Goal: Task Accomplishment & Management: Complete application form

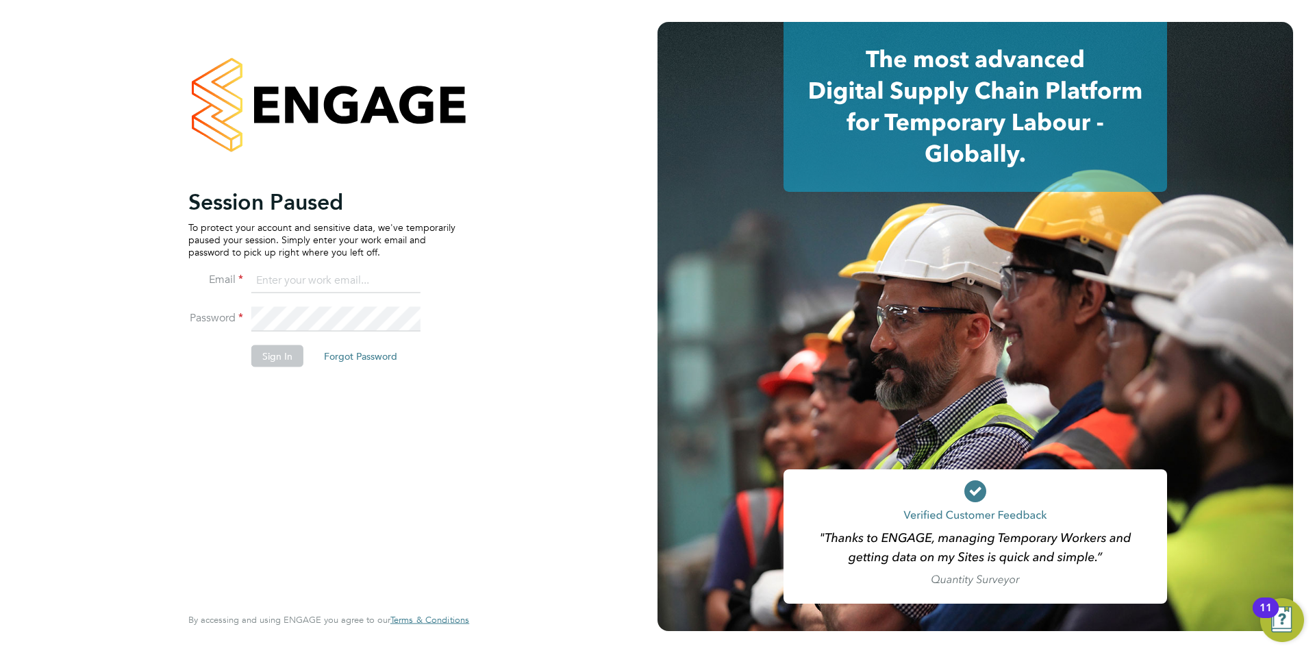
type input "timlerwill@itsconstruction.co.uk"
click at [277, 355] on button "Sign In" at bounding box center [277, 356] width 52 height 22
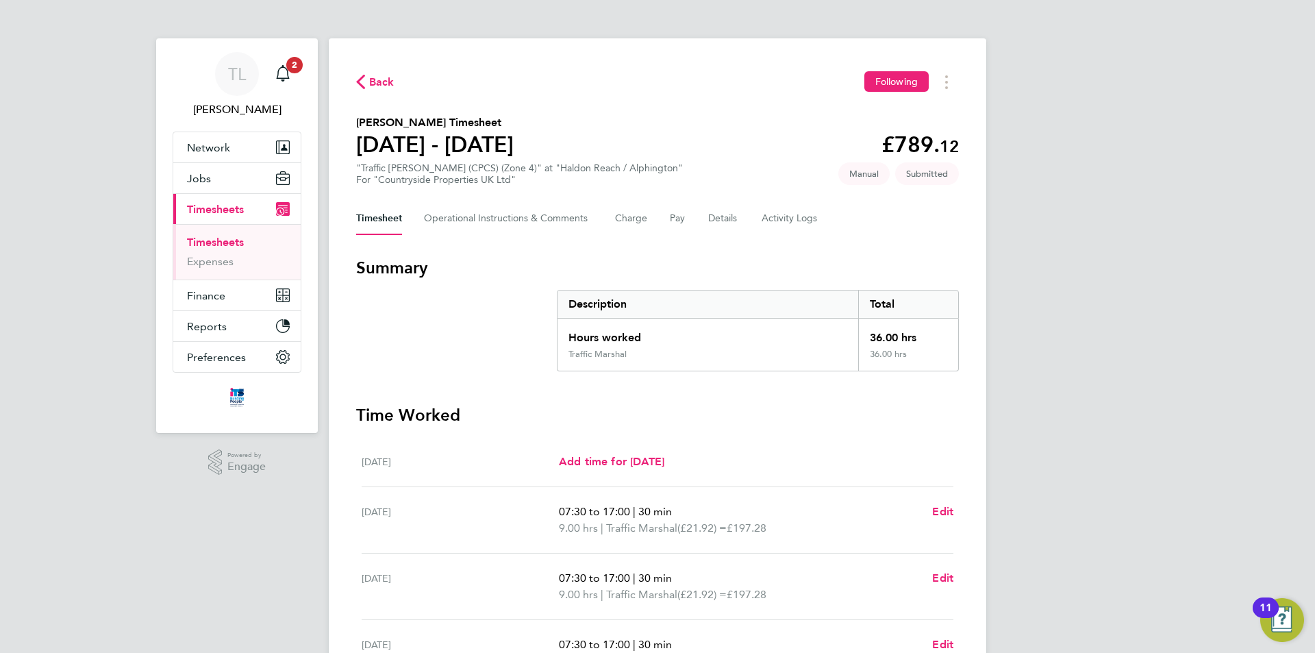
click at [203, 240] on link "Timesheets" at bounding box center [215, 242] width 57 height 13
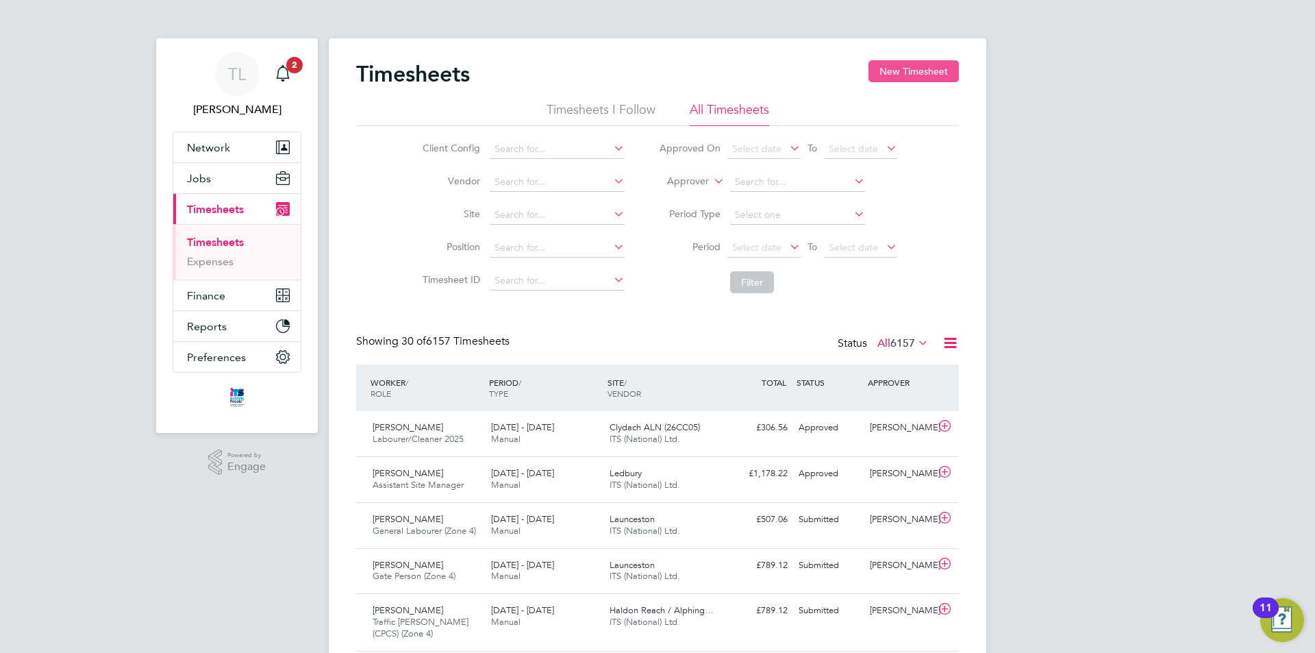
click at [885, 79] on button "New Timesheet" at bounding box center [914, 71] width 90 height 22
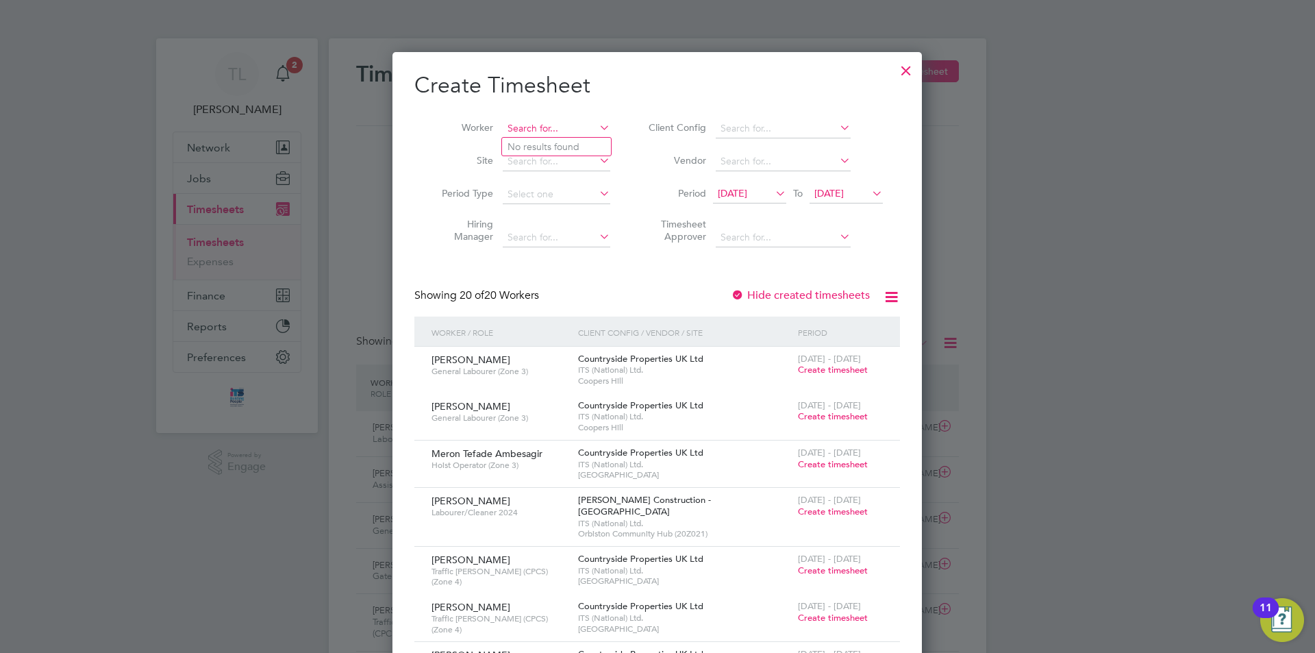
click at [533, 122] on input at bounding box center [557, 128] width 108 height 19
click at [542, 144] on li "[PERSON_NAME] mantas" at bounding box center [556, 147] width 109 height 18
type input "[PERSON_NAME]"
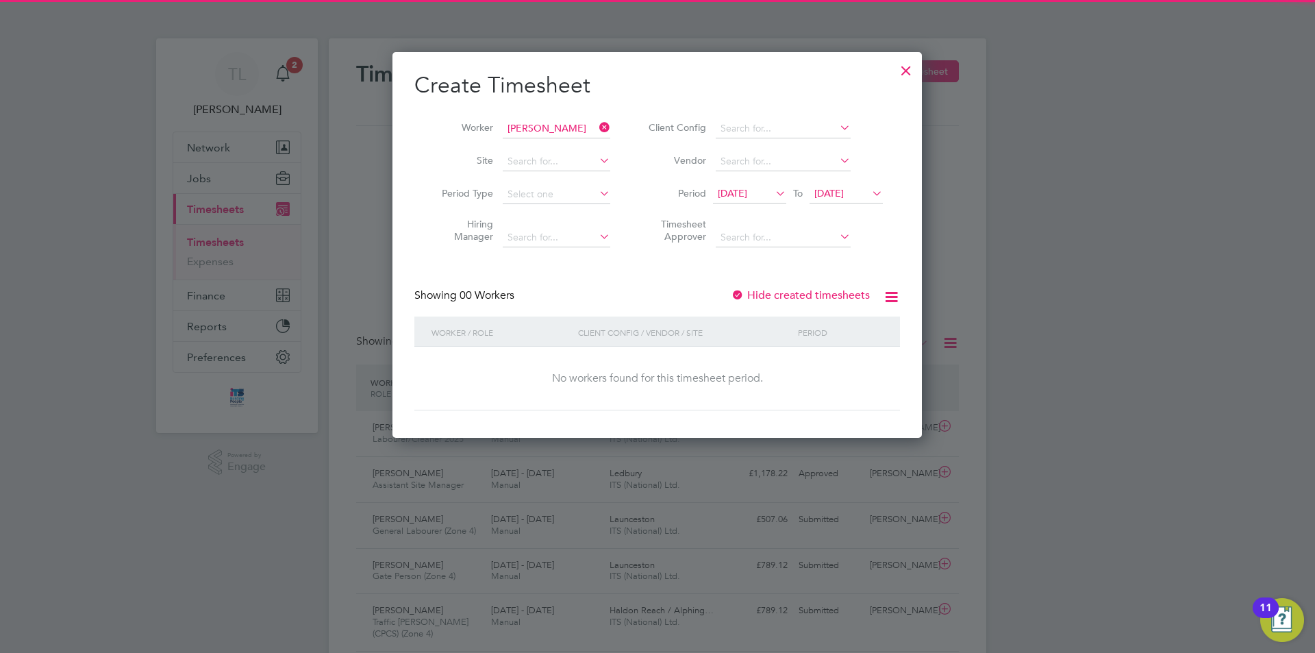
click at [869, 194] on icon at bounding box center [869, 193] width 0 height 19
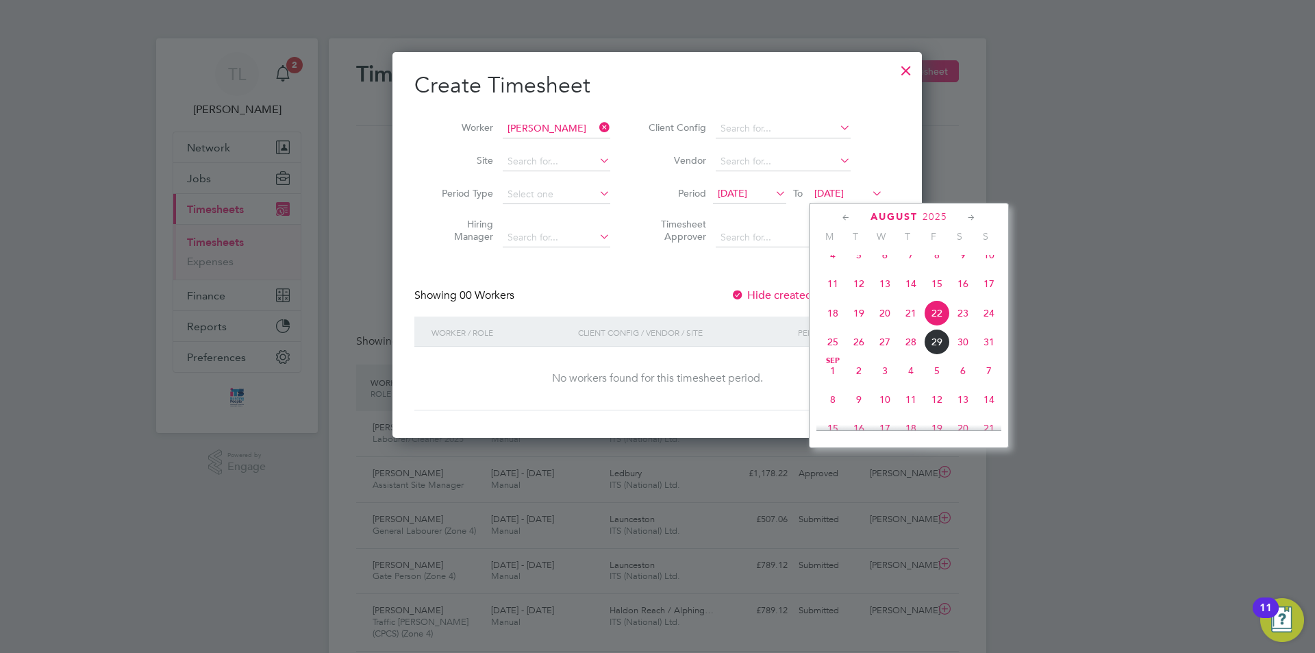
click at [963, 351] on span "30" at bounding box center [963, 342] width 26 height 26
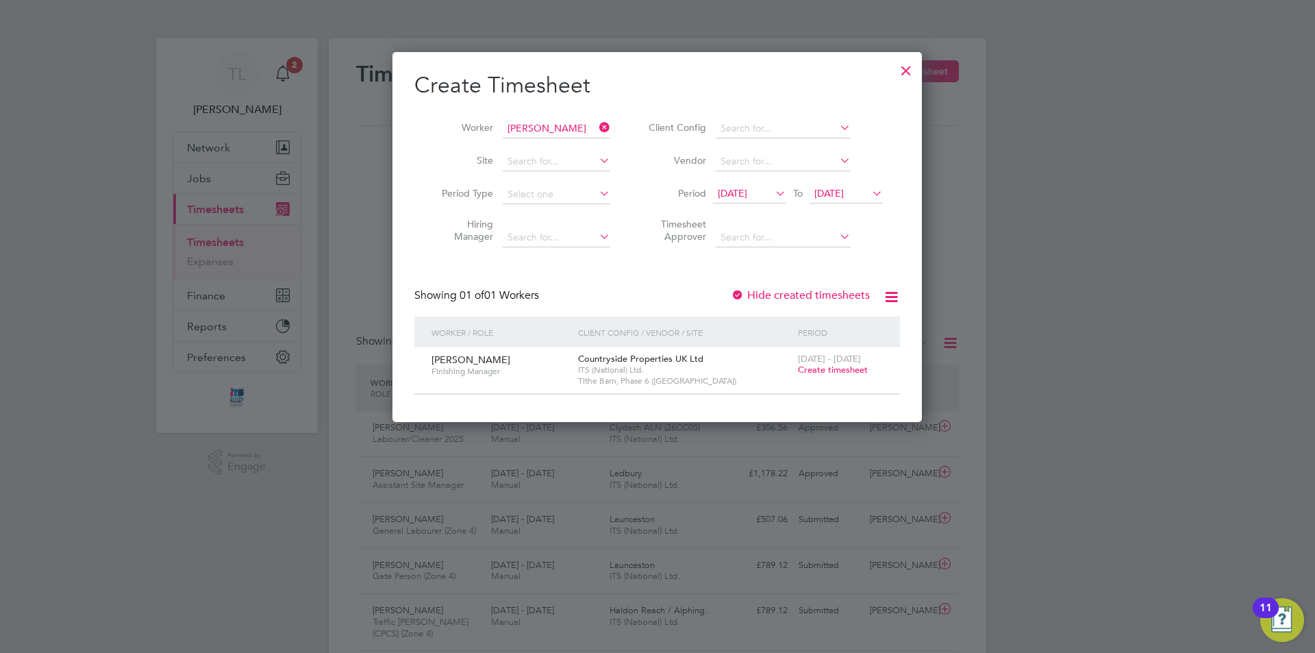
click at [810, 371] on span "Create timesheet" at bounding box center [833, 370] width 70 height 12
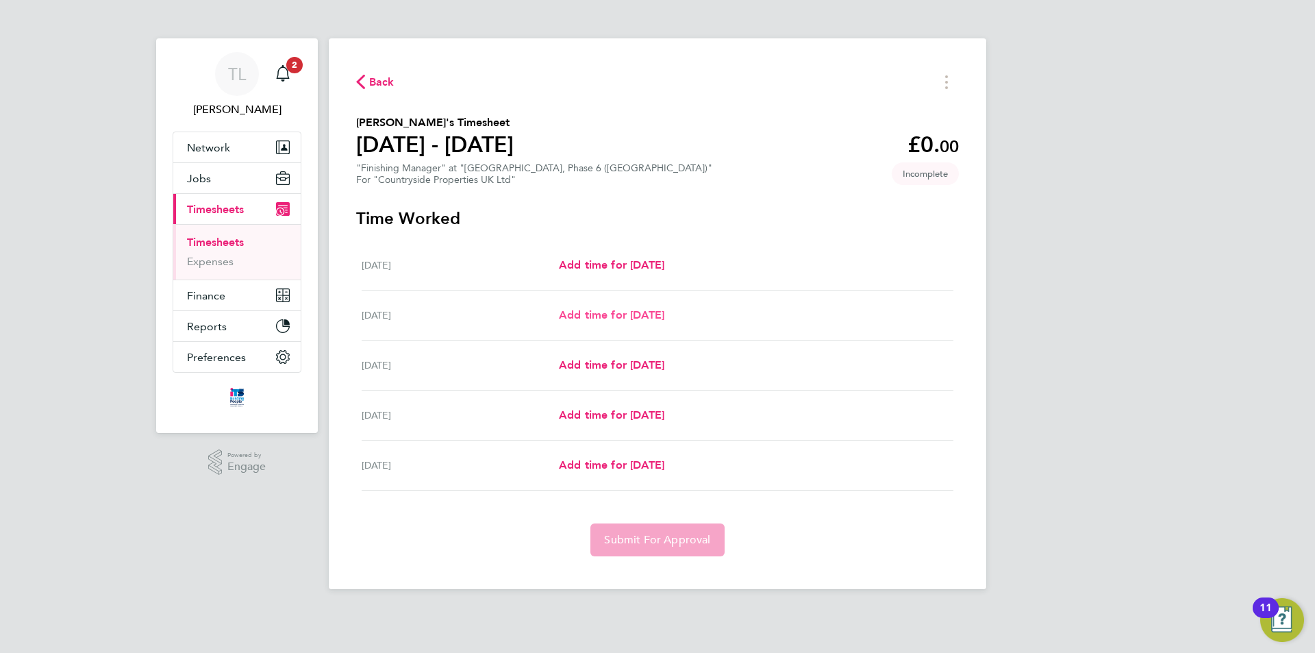
click at [611, 313] on span "Add time for [DATE]" at bounding box center [612, 314] width 106 height 13
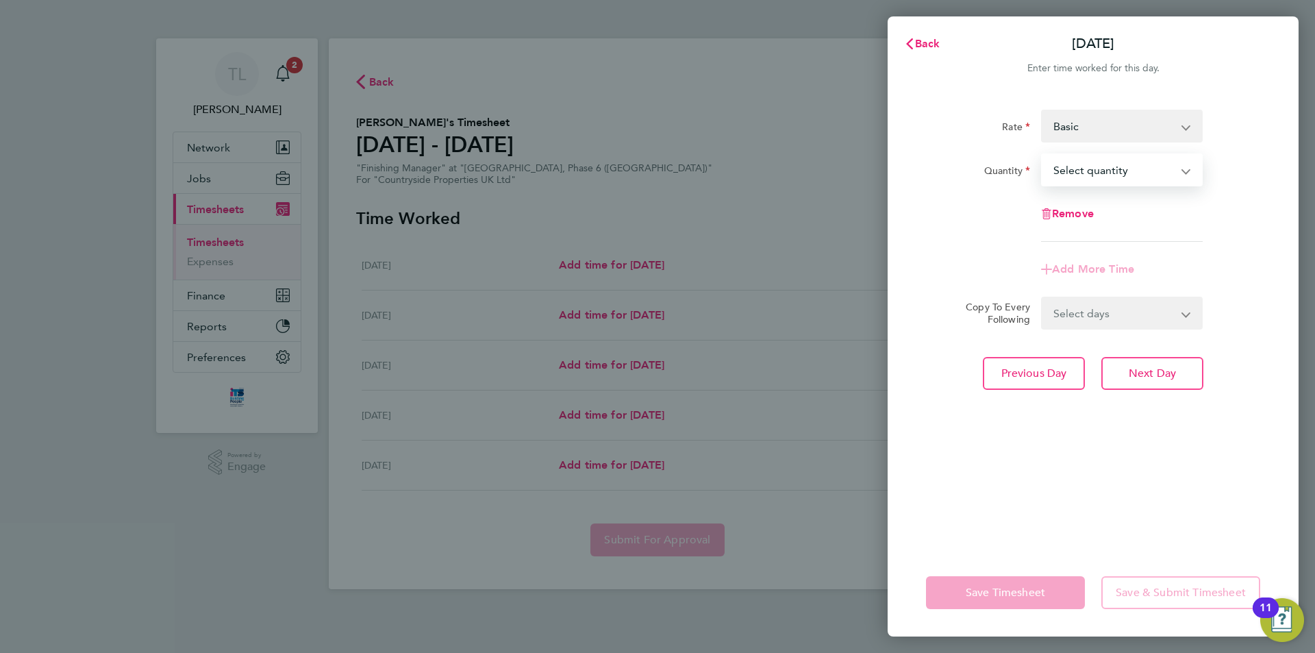
click at [1106, 184] on select "Select quantity 0.5 1" at bounding box center [1114, 170] width 143 height 30
click at [1106, 175] on select "Select quantity 0.5 1" at bounding box center [1114, 170] width 143 height 30
drag, startPoint x: 1170, startPoint y: 176, endPoint x: 1163, endPoint y: 179, distance: 7.4
click at [1170, 176] on select "Select quantity 0.5 1" at bounding box center [1114, 170] width 143 height 30
select select "1"
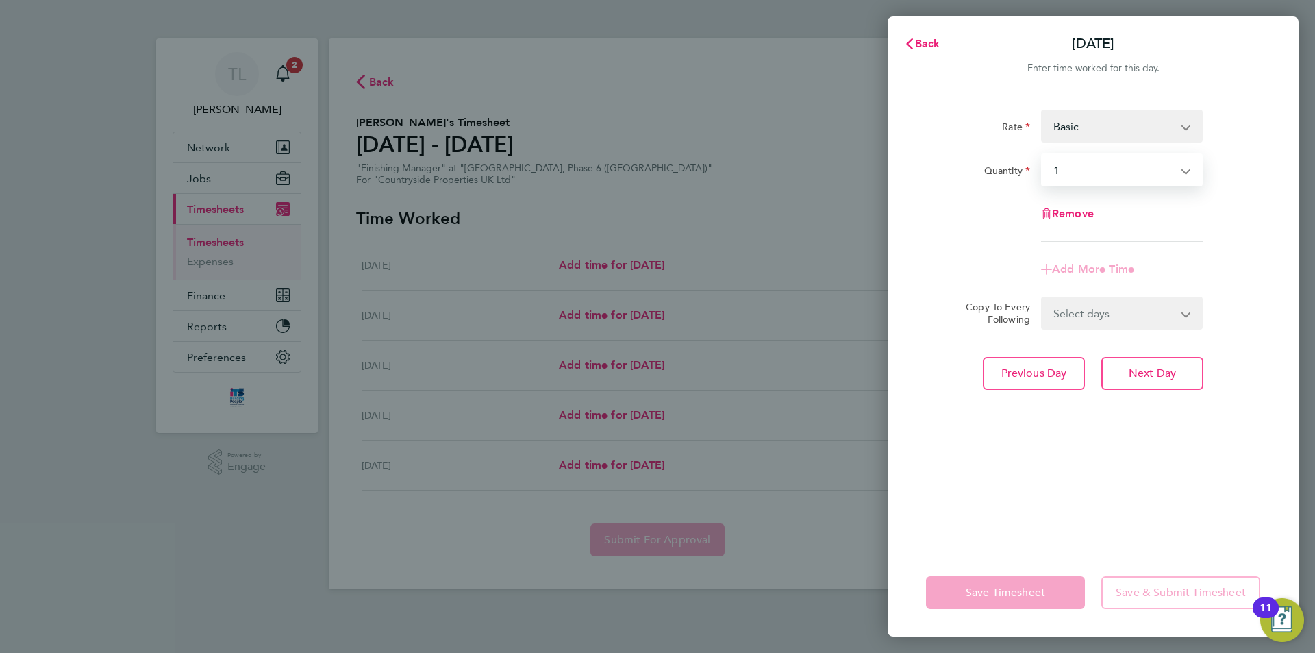
click at [1043, 155] on select "Select quantity 0.5 1" at bounding box center [1114, 170] width 143 height 30
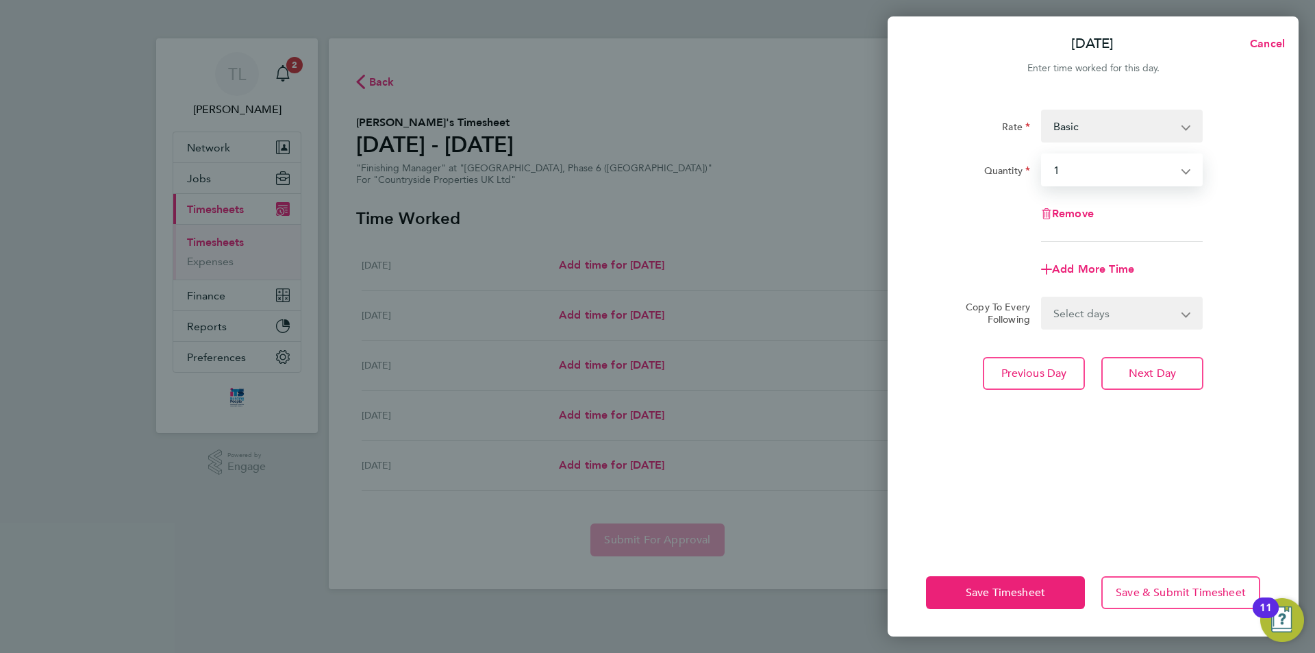
click at [1085, 310] on select "Select days Day [DATE] [DATE] [DATE]" at bounding box center [1115, 313] width 144 height 30
select select "DAY"
click at [1043, 298] on select "Select days Day [DATE] [DATE] [DATE]" at bounding box center [1115, 313] width 144 height 30
select select "[DATE]"
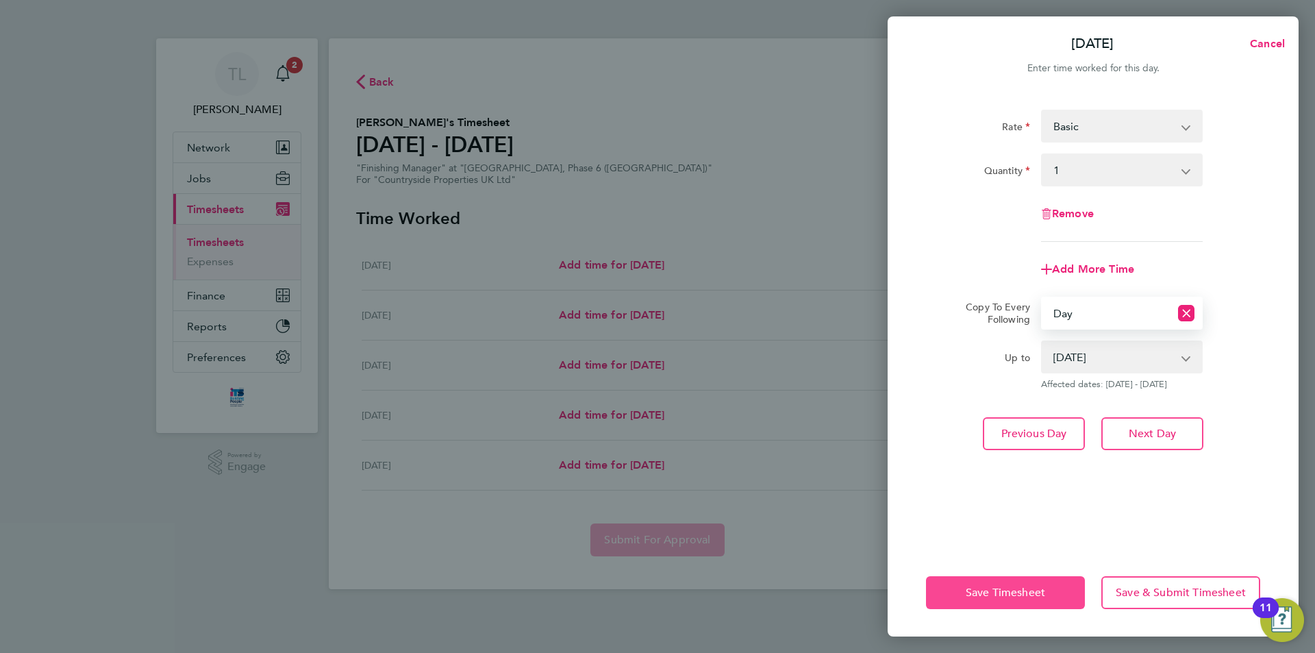
click at [1013, 594] on span "Save Timesheet" at bounding box center [1005, 593] width 79 height 14
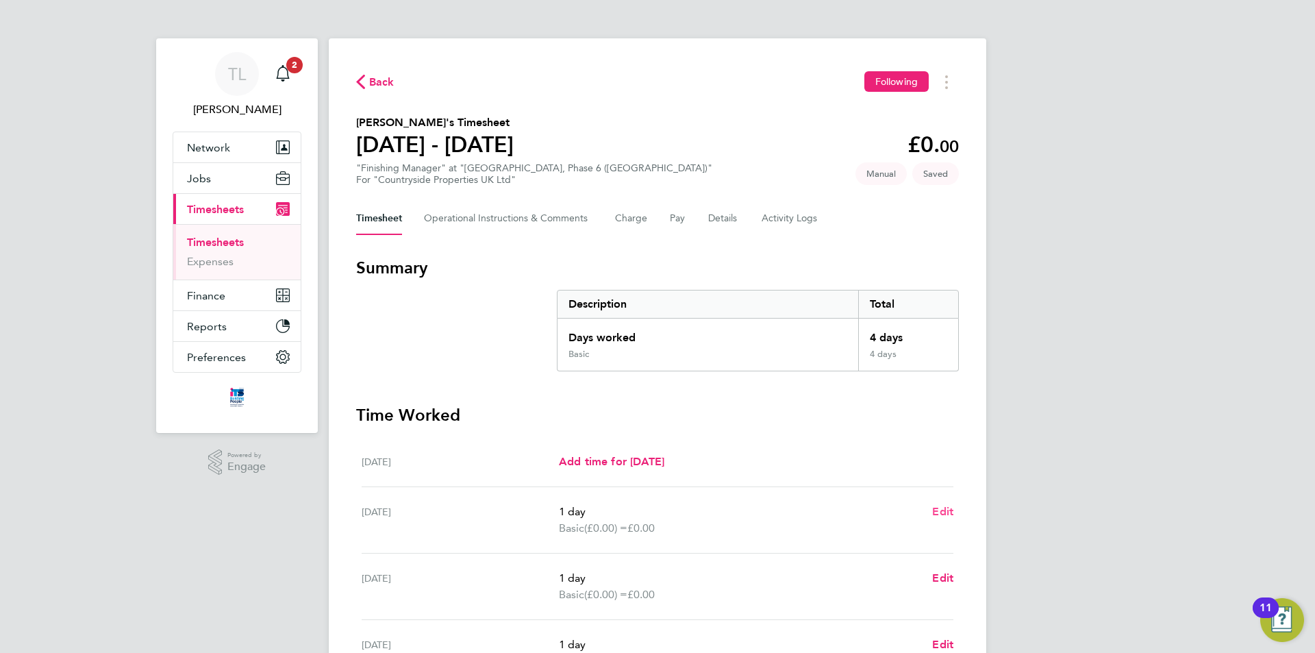
click at [945, 508] on span "Edit" at bounding box center [942, 511] width 21 height 13
select select "1"
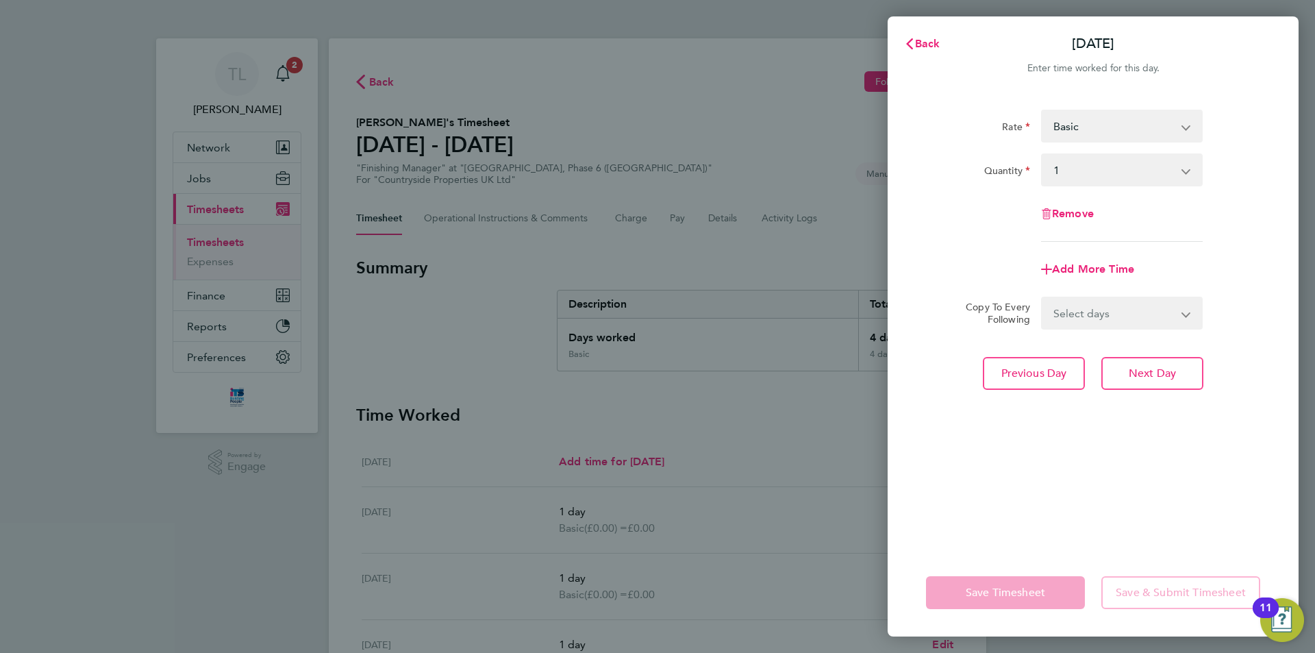
click at [1146, 120] on select "Basic Finishing [PERSON_NAME] - 24.29" at bounding box center [1114, 126] width 143 height 30
select select "30"
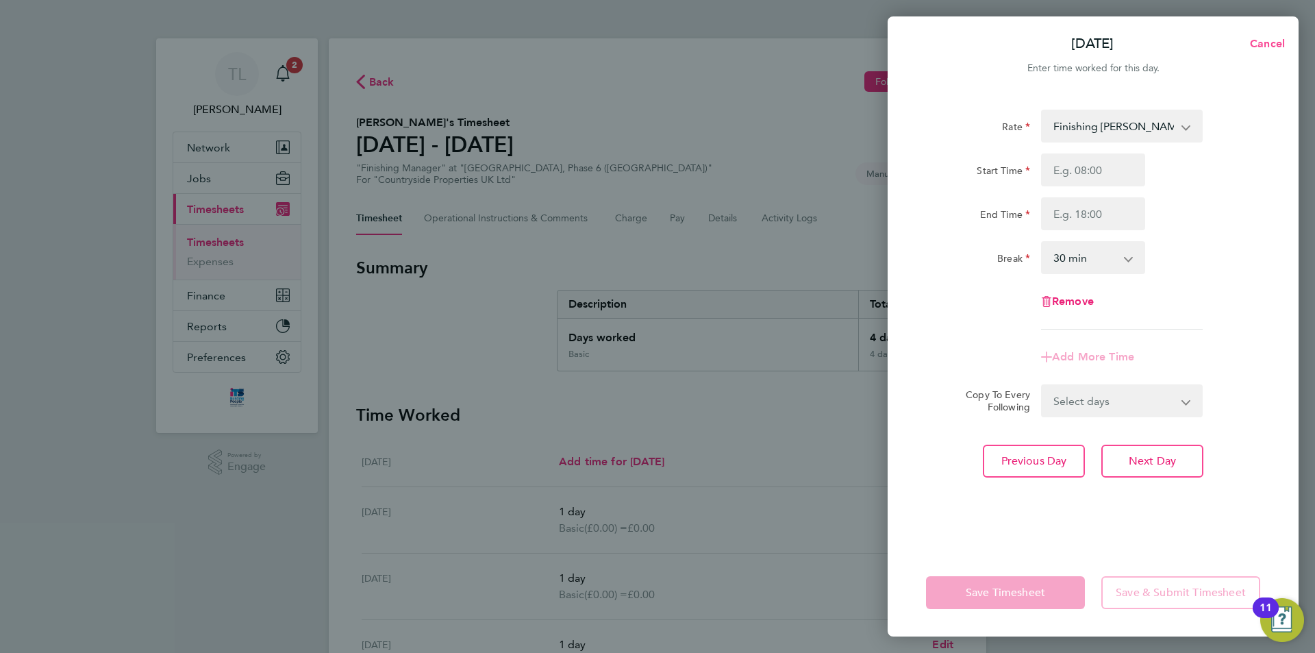
click at [1270, 42] on span "Cancel" at bounding box center [1265, 43] width 39 height 13
select select "1"
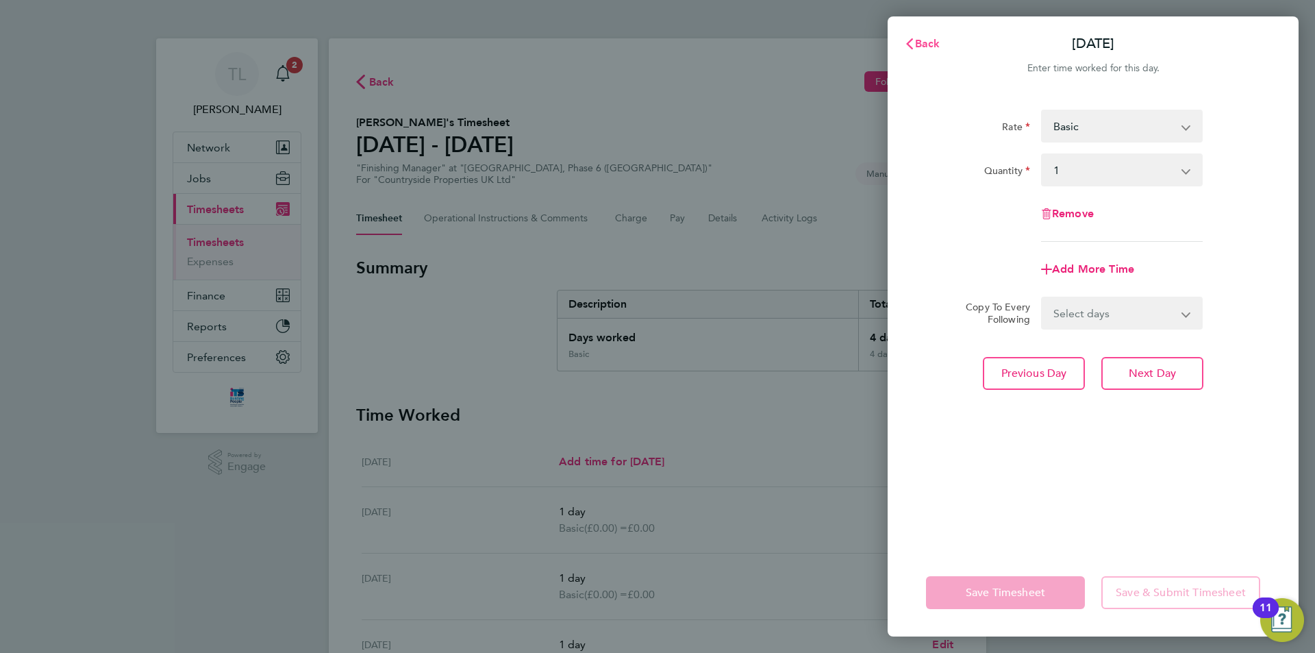
click at [930, 46] on span "Back" at bounding box center [927, 43] width 25 height 13
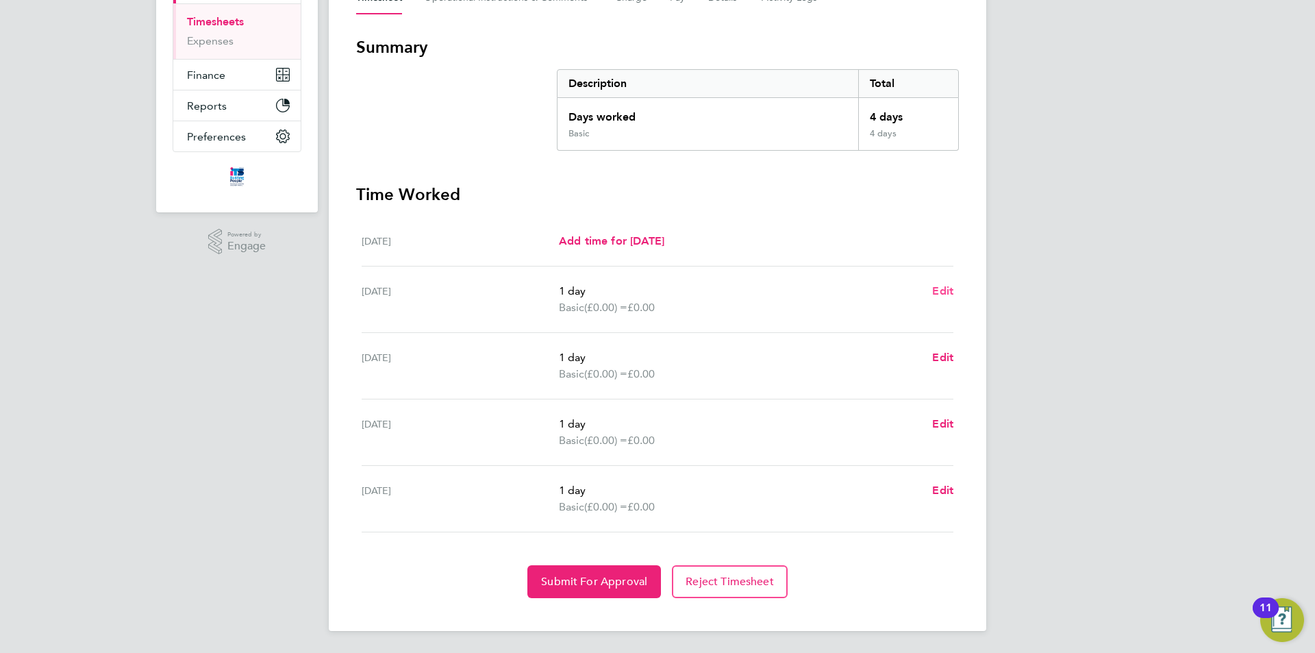
click at [939, 286] on span "Edit" at bounding box center [942, 290] width 21 height 13
select select "1"
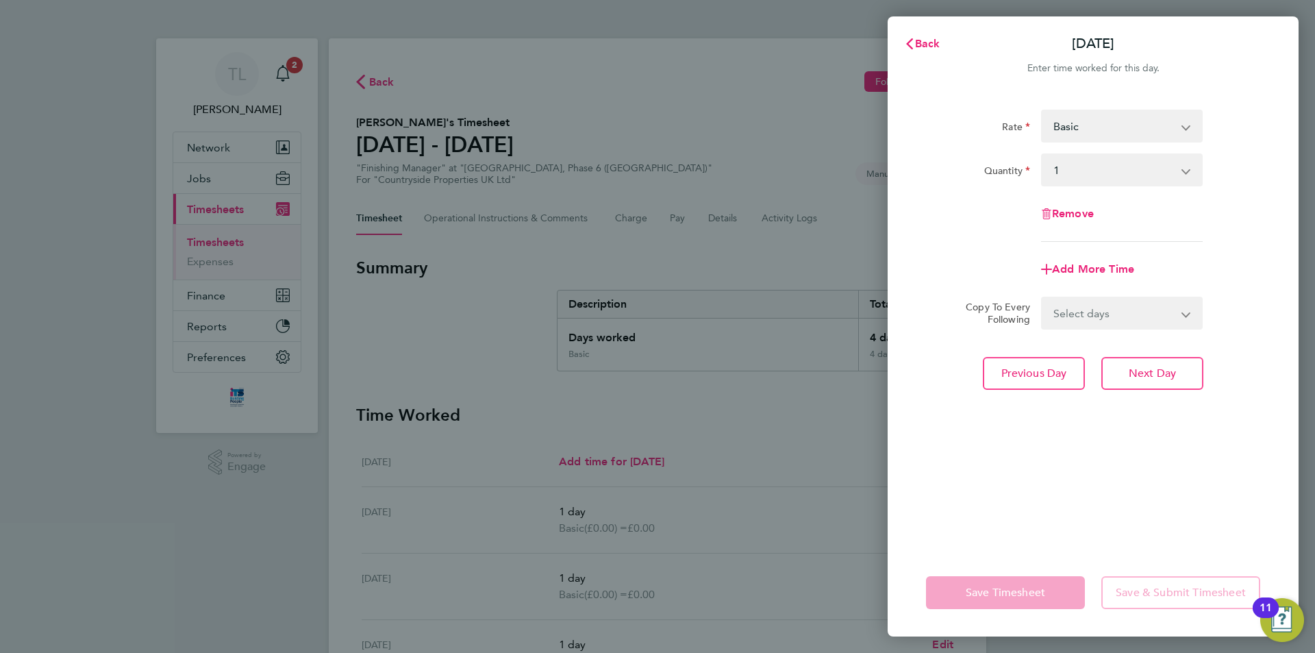
click at [1199, 114] on app-icon-cross-button at bounding box center [1193, 126] width 16 height 30
click at [1174, 127] on select "Basic Finishing [PERSON_NAME] - 24.29" at bounding box center [1114, 126] width 143 height 30
select select "30"
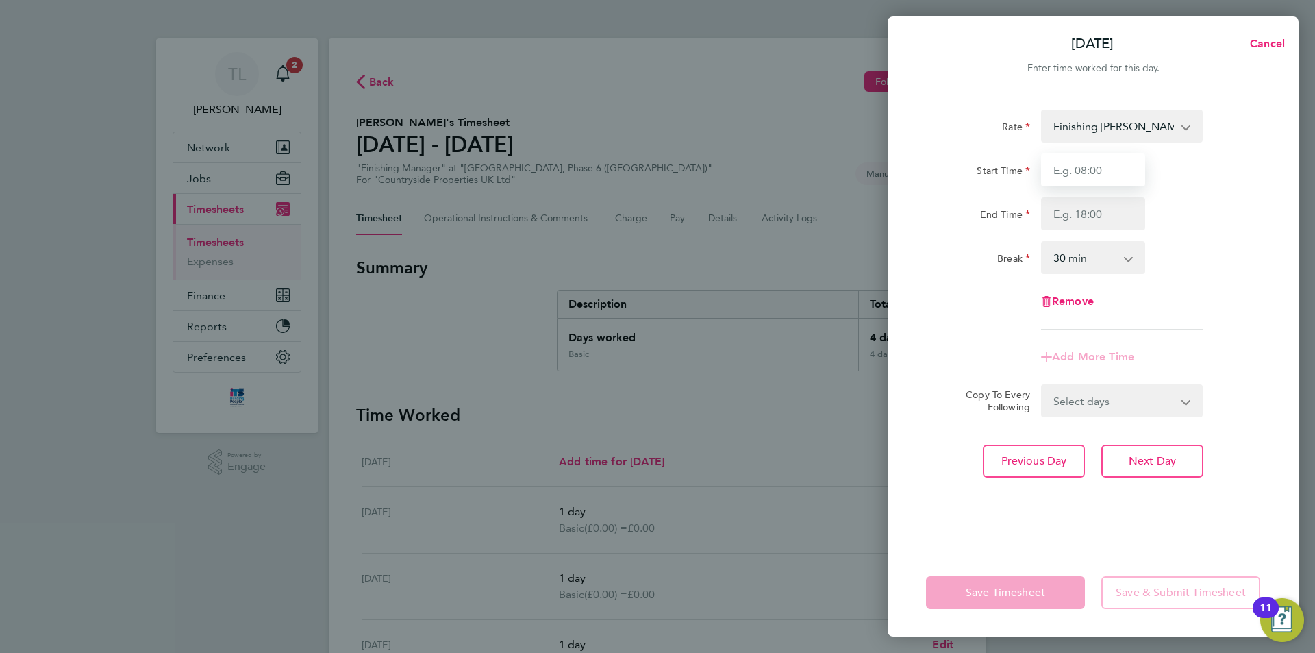
click at [1096, 177] on input "Start Time" at bounding box center [1093, 169] width 104 height 33
type input "07:30"
click at [1095, 215] on input "End Time" at bounding box center [1093, 213] width 104 height 33
type input "17:00"
click at [1170, 398] on form "Rate Finishing [PERSON_NAME] - 24.29 Basic Start Time 07:30 End Time 17:00 Brea…" at bounding box center [1093, 264] width 334 height 308
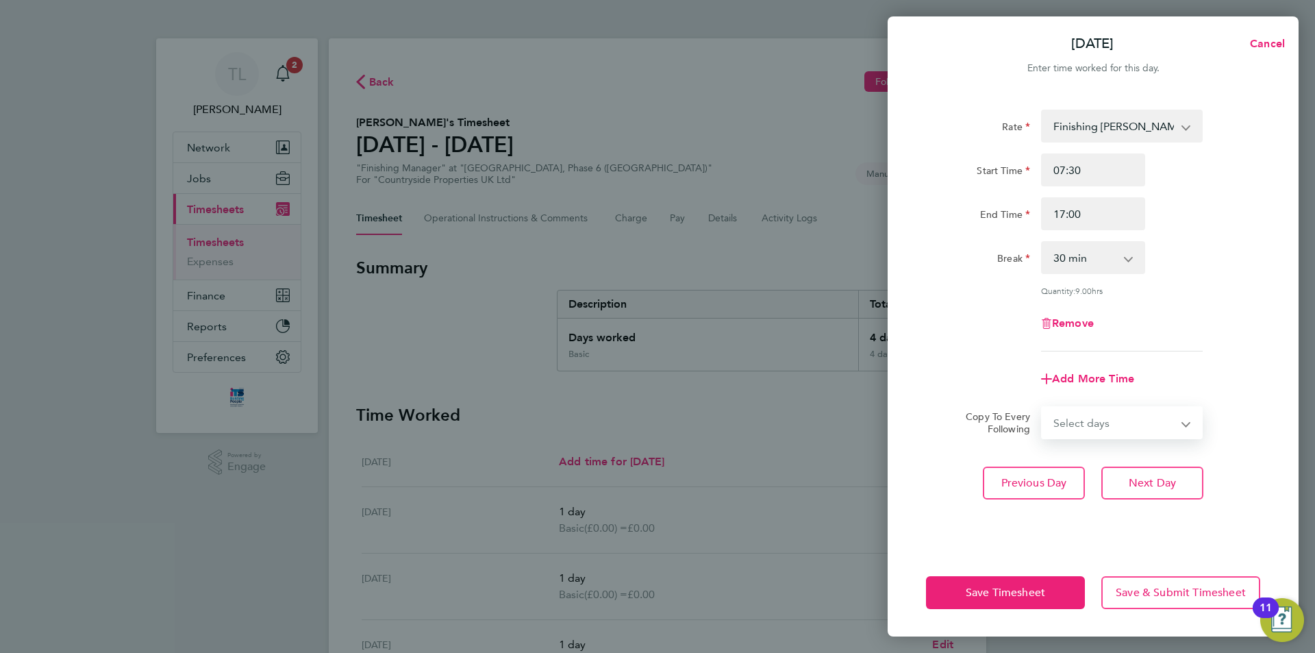
select select "DAY"
click at [1043, 408] on select "Select days Day [DATE] [DATE] [DATE]" at bounding box center [1115, 423] width 144 height 30
select select "[DATE]"
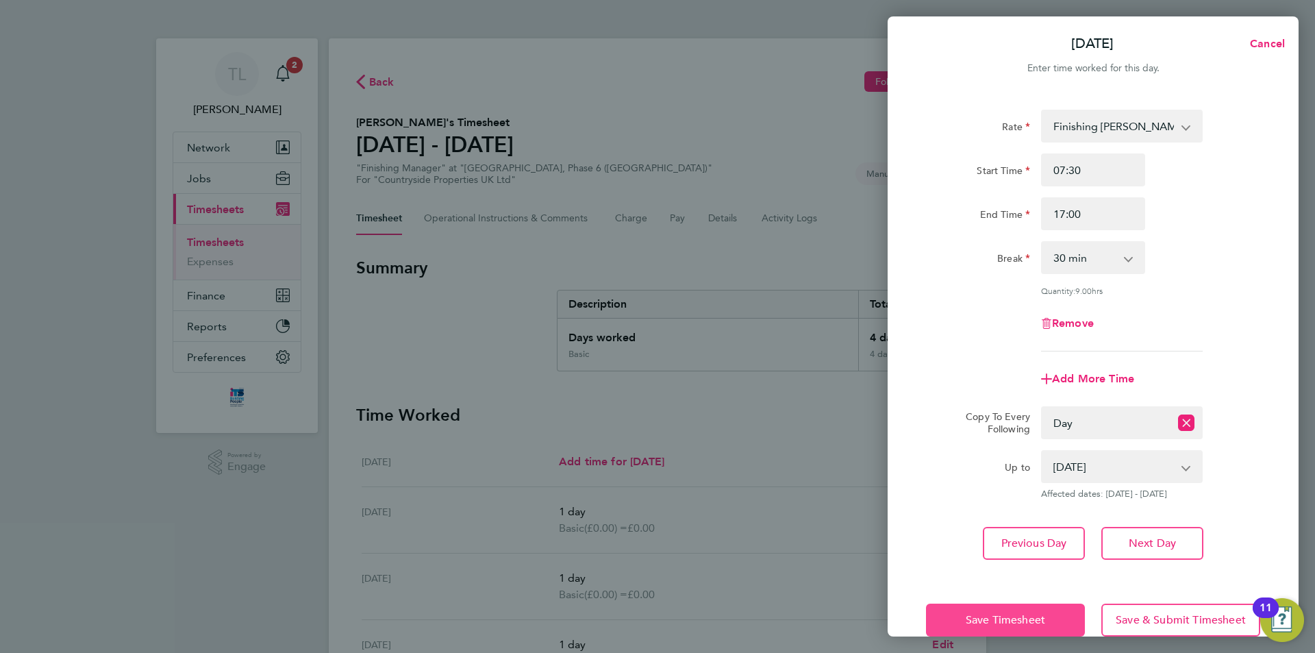
click at [1033, 622] on span "Save Timesheet" at bounding box center [1005, 620] width 79 height 14
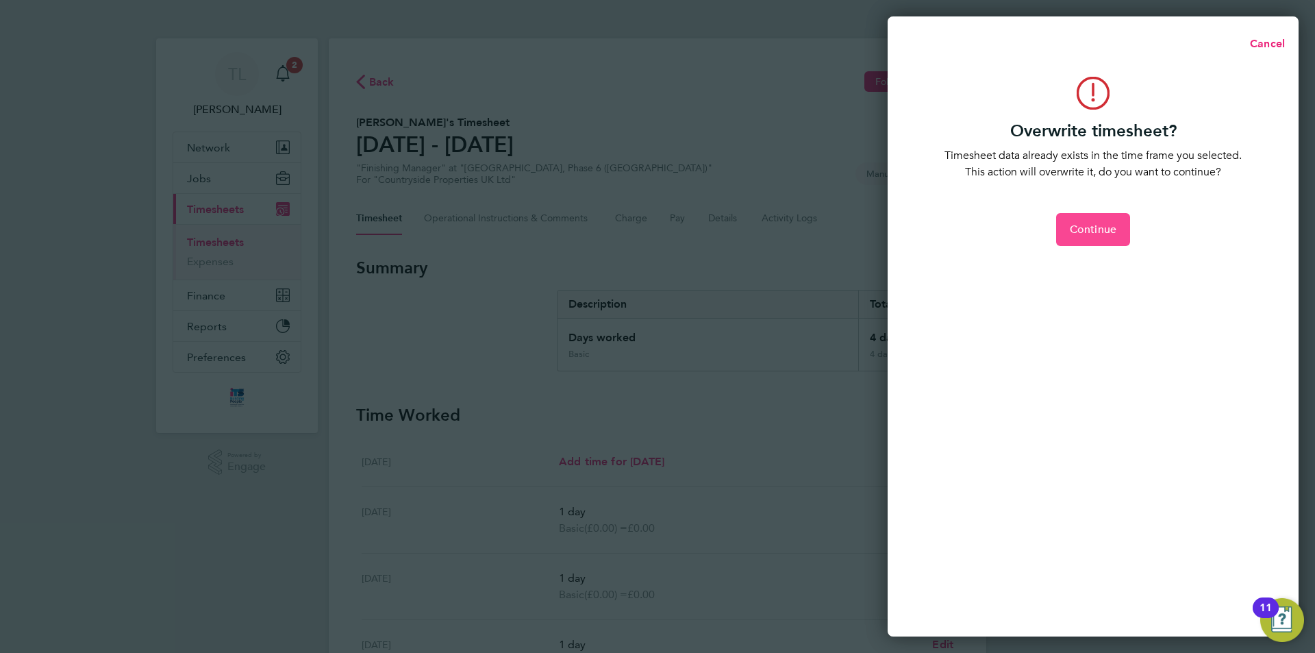
click at [1105, 231] on span "Continue" at bounding box center [1093, 230] width 47 height 14
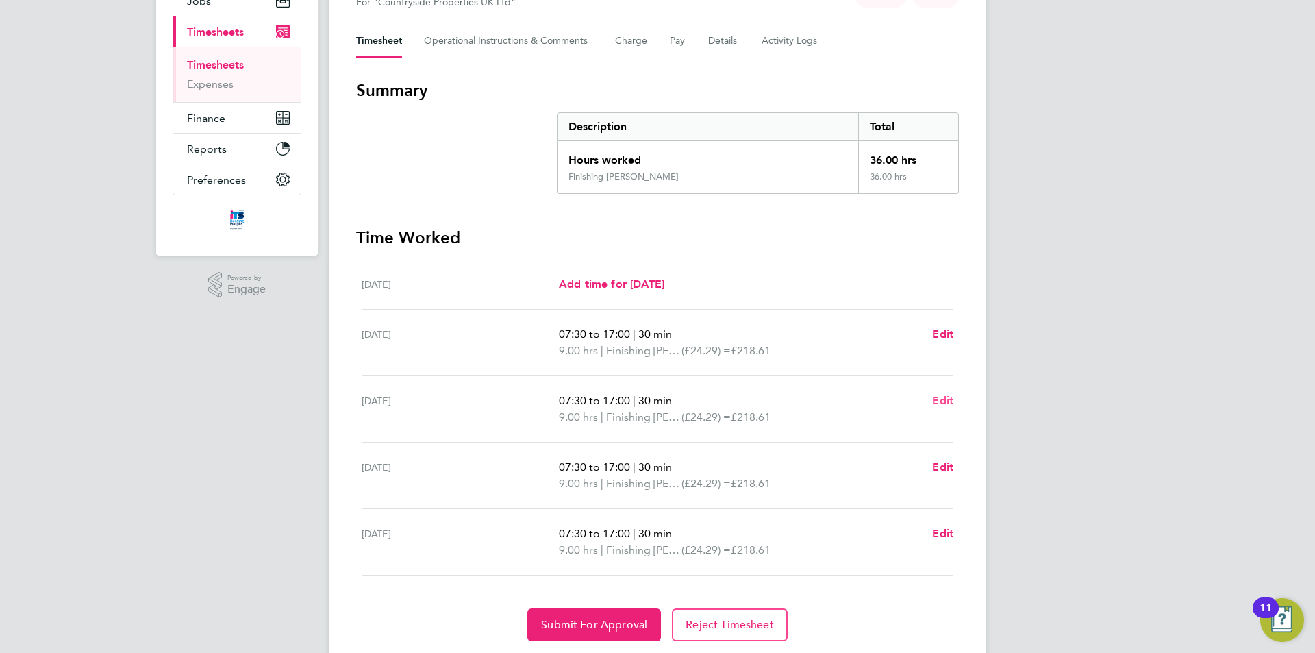
scroll to position [221, 0]
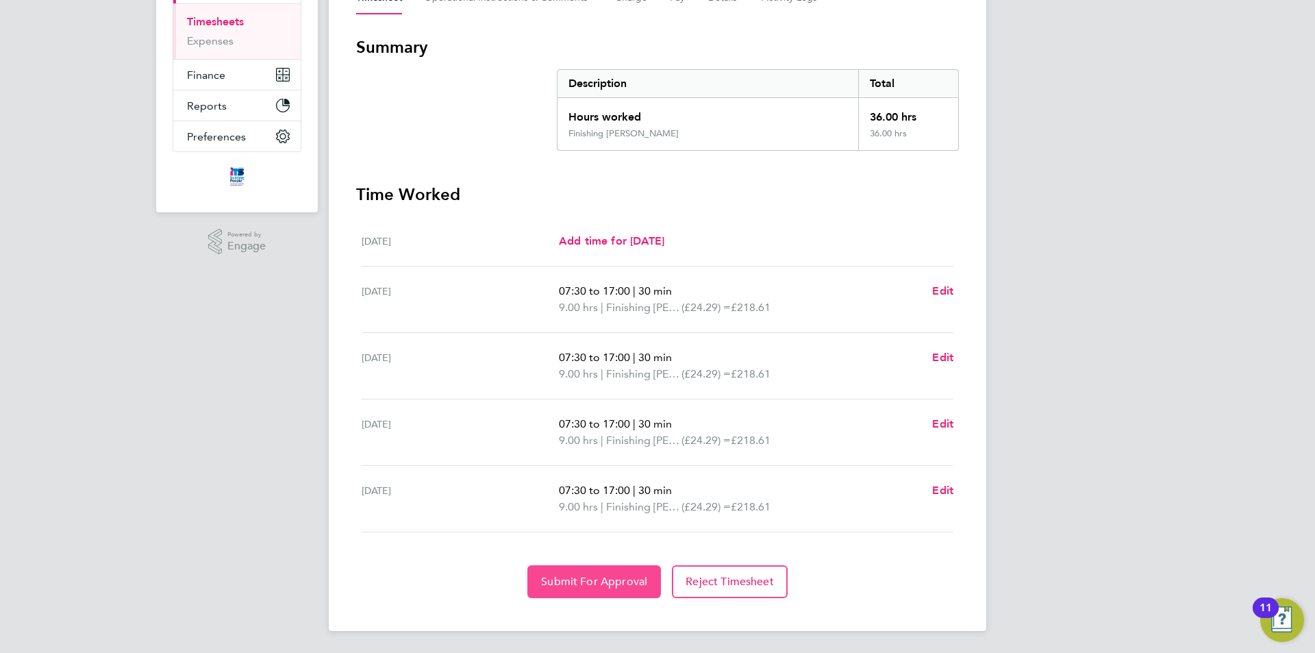
click at [582, 584] on span "Submit For Approval" at bounding box center [594, 582] width 106 height 14
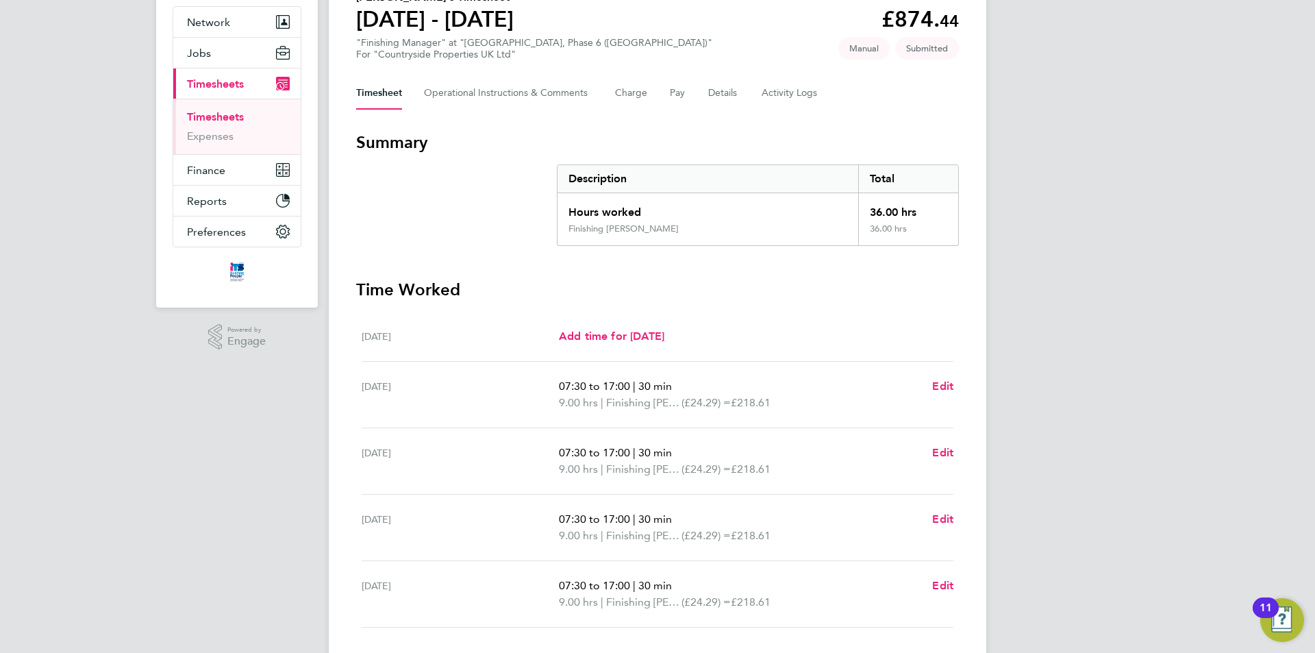
scroll to position [0, 0]
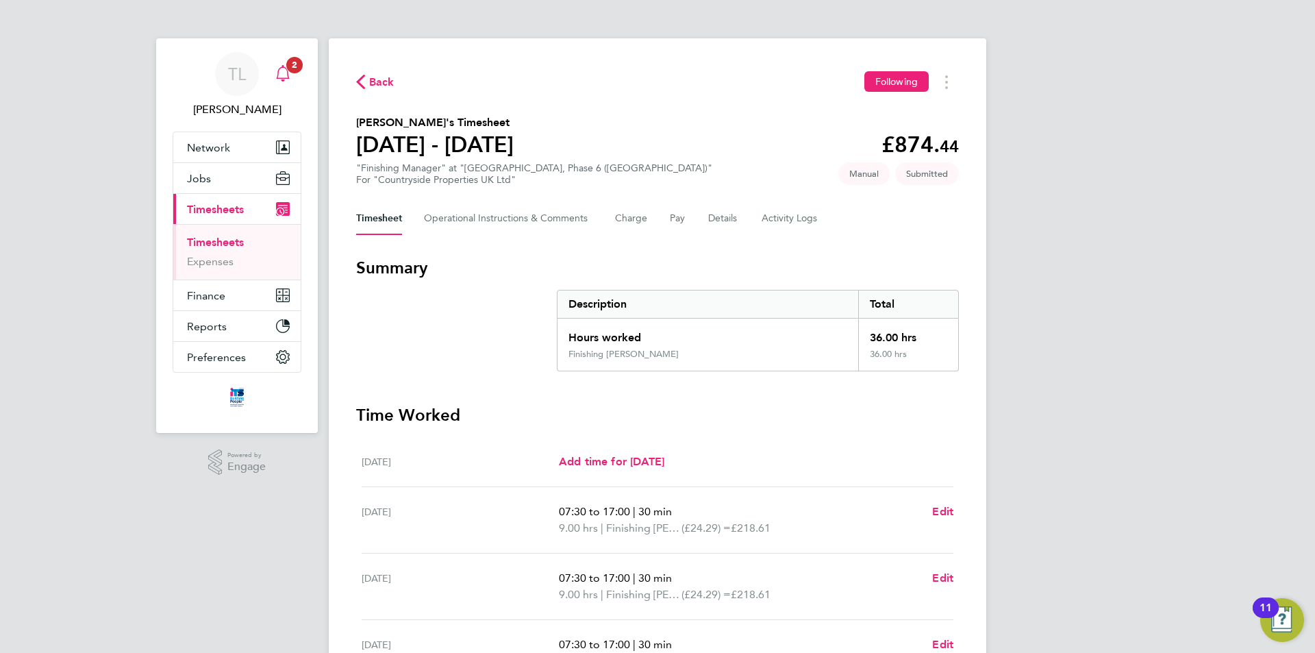
click at [284, 55] on link "Notifications 2" at bounding box center [282, 74] width 27 height 44
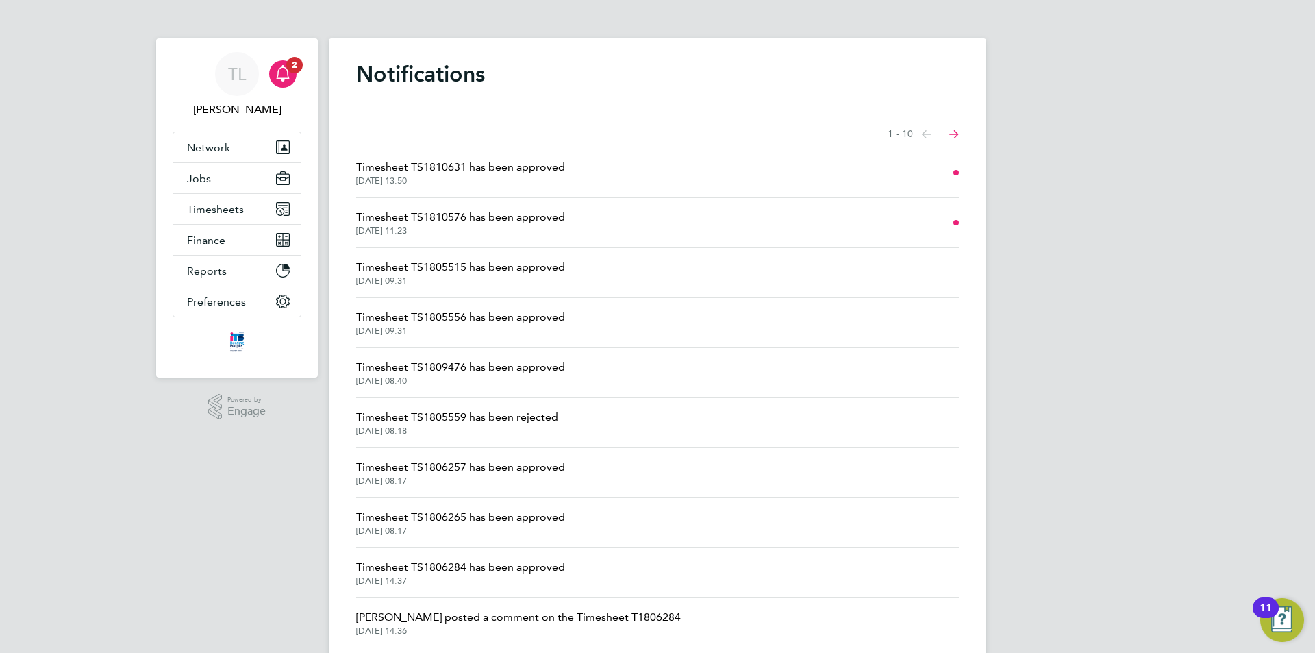
click at [475, 216] on span "Timesheet TS1810576 has been approved" at bounding box center [460, 217] width 209 height 16
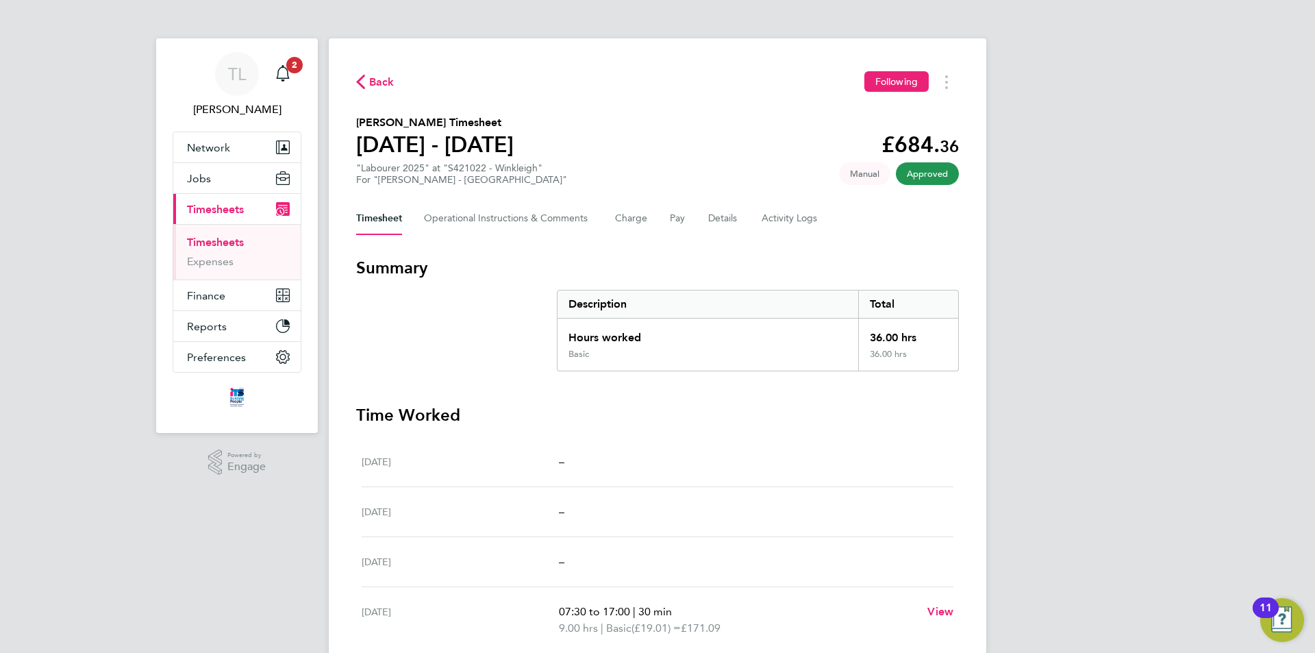
click at [371, 84] on span "Back" at bounding box center [381, 82] width 25 height 16
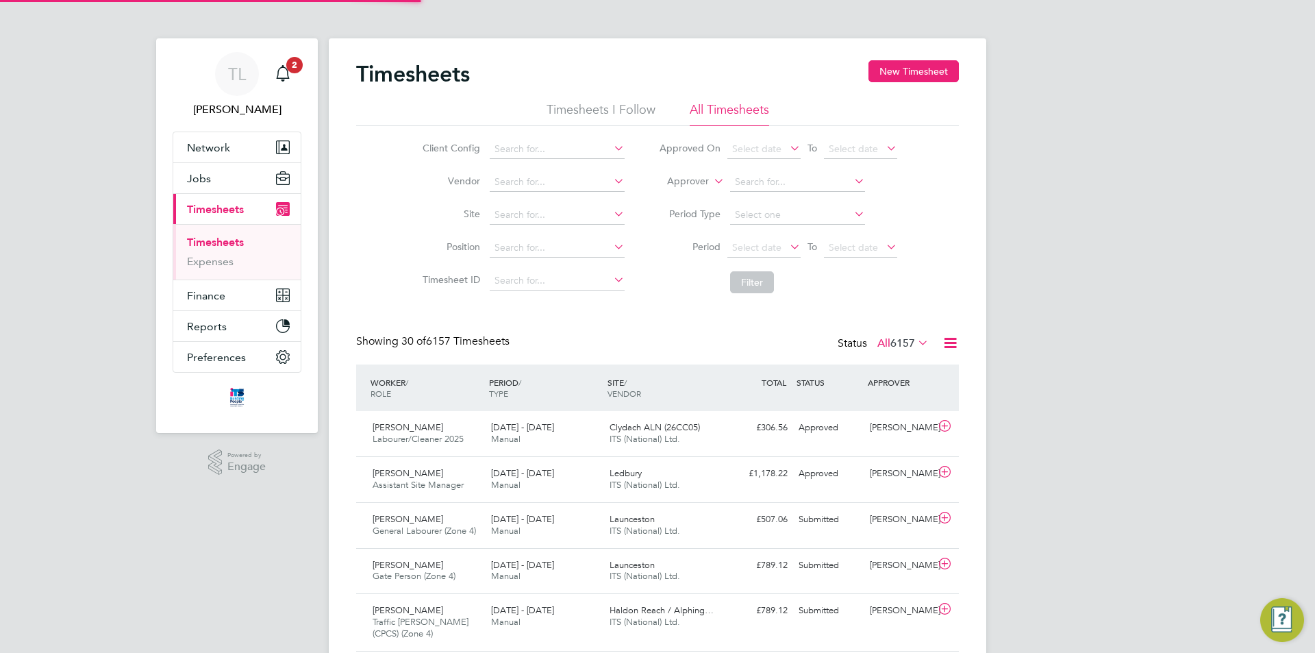
scroll to position [35, 119]
click at [284, 68] on icon "Main navigation" at bounding box center [282, 72] width 13 height 14
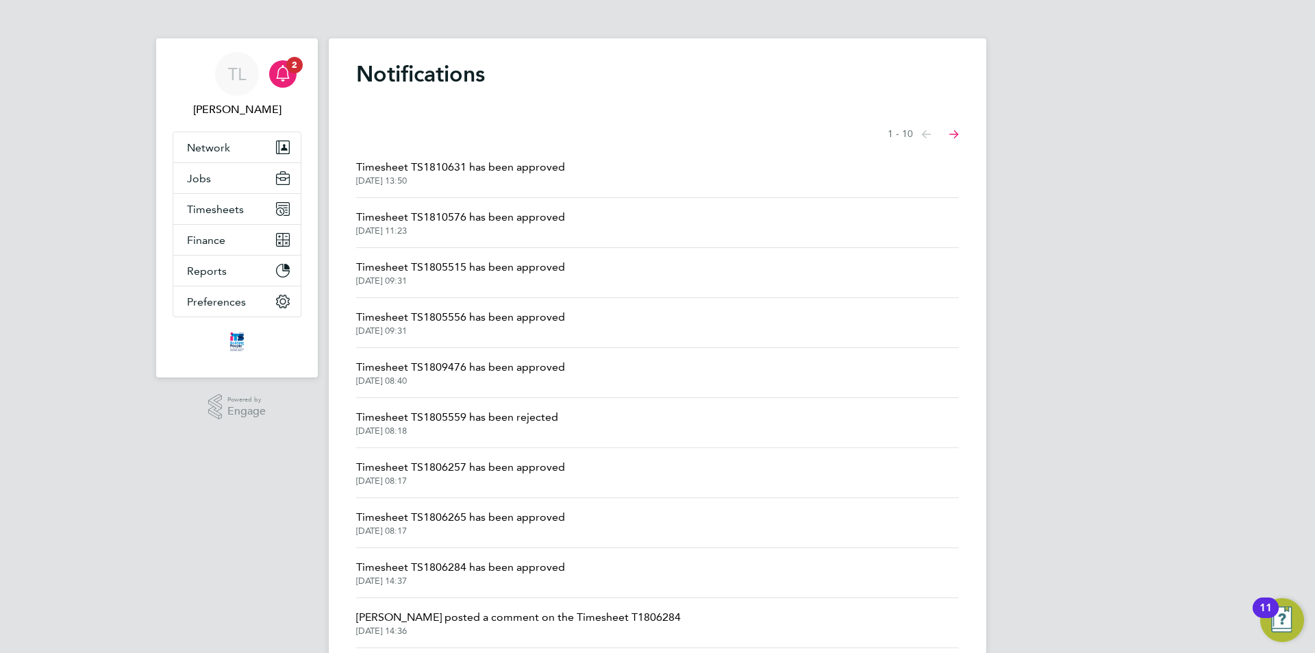
click at [544, 162] on span "Timesheet TS1810631 has been approved" at bounding box center [460, 167] width 209 height 16
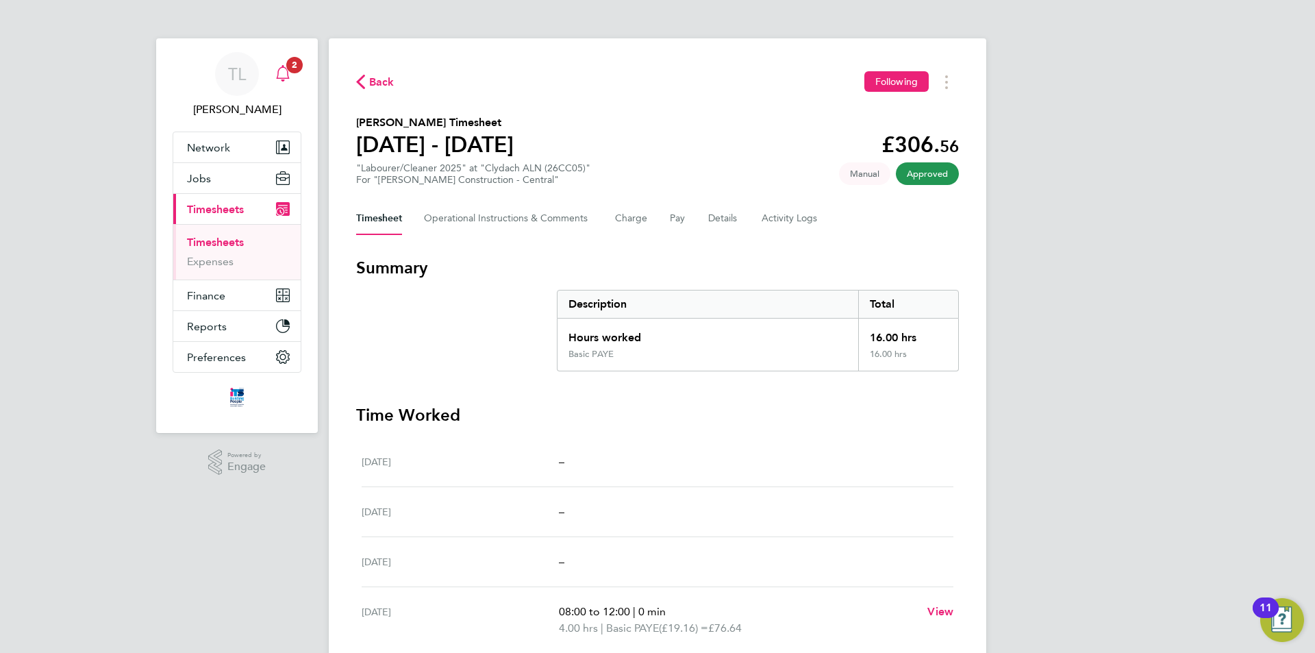
click at [275, 61] on div "Main navigation" at bounding box center [282, 73] width 27 height 27
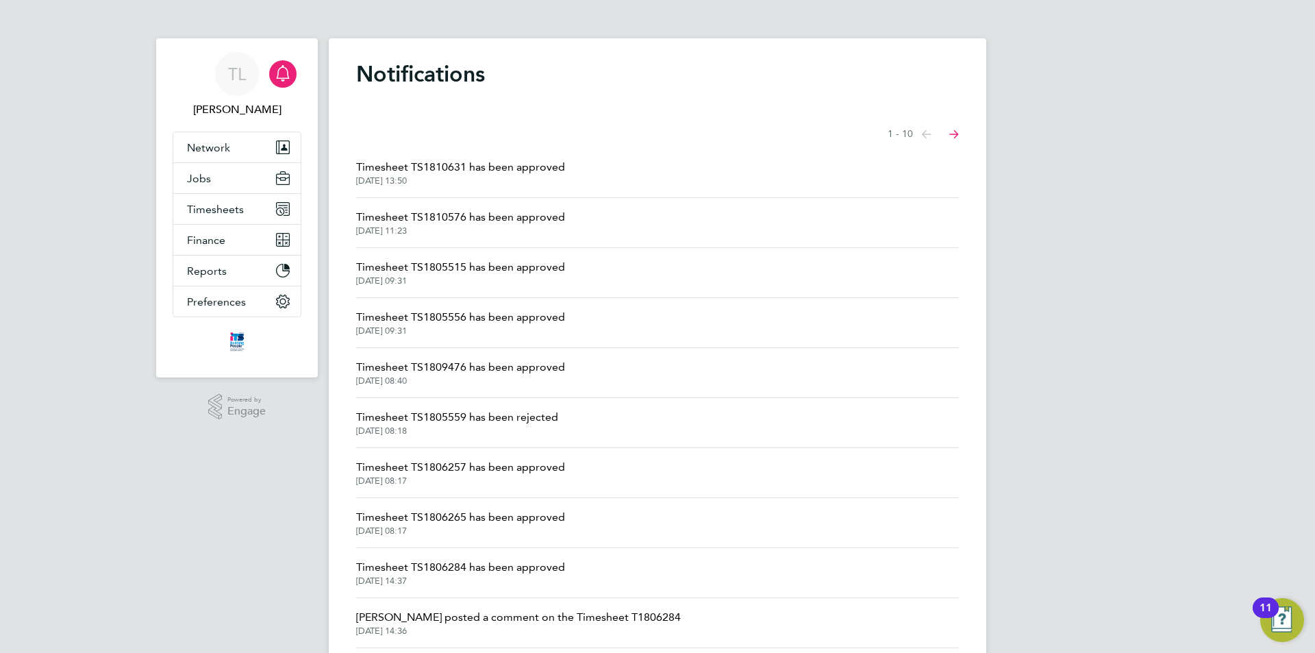
click at [486, 271] on span "Timesheet TS1805515 has been approved" at bounding box center [460, 267] width 209 height 16
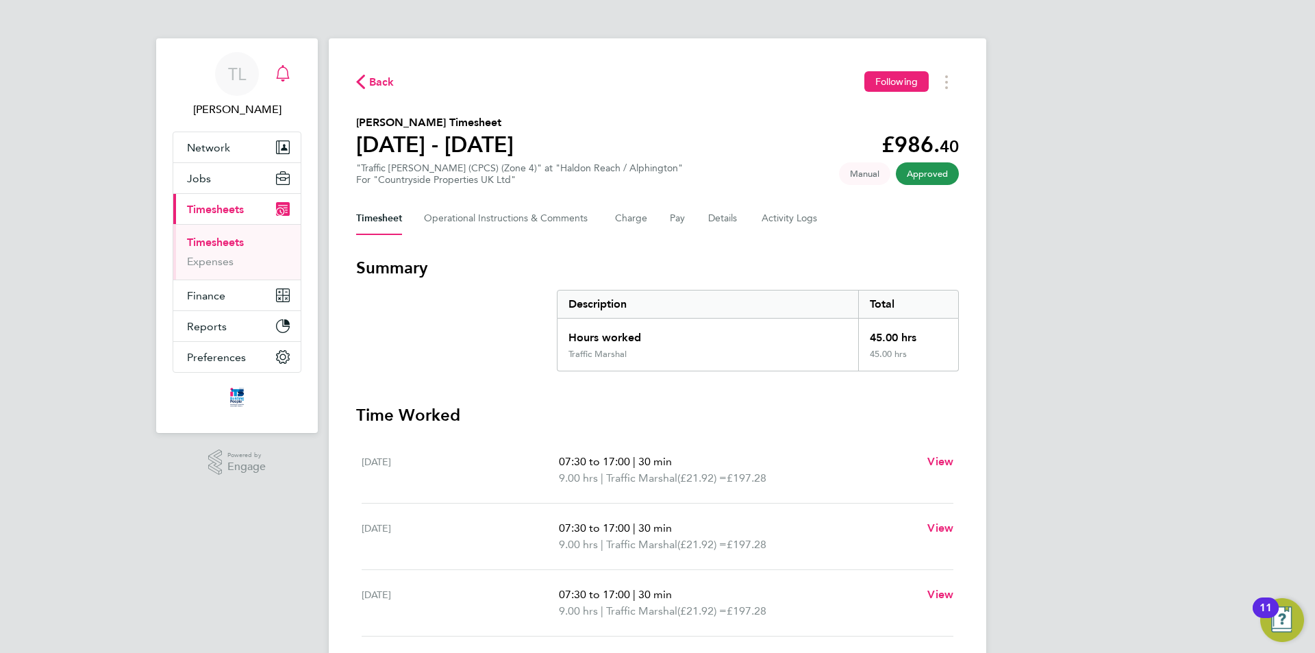
click at [288, 87] on div "Main navigation" at bounding box center [282, 73] width 27 height 27
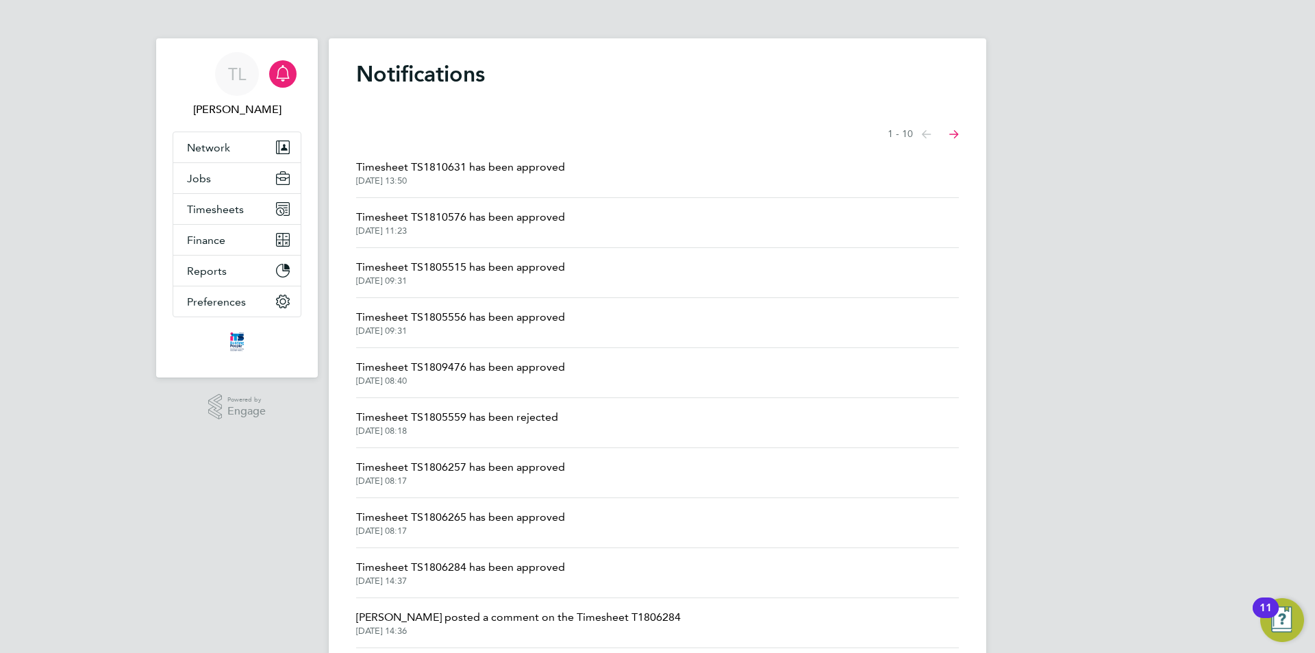
click at [478, 323] on span "Timesheet TS1805556 has been approved" at bounding box center [460, 317] width 209 height 16
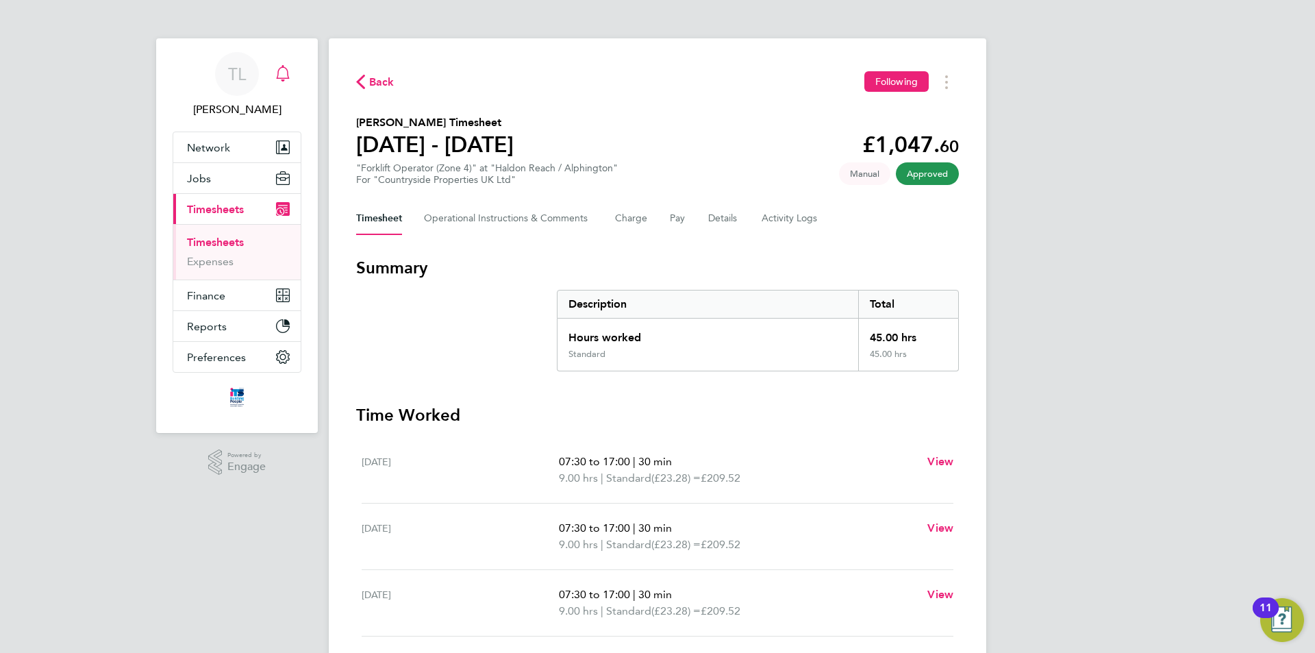
click at [292, 86] on div "Main navigation" at bounding box center [282, 73] width 27 height 27
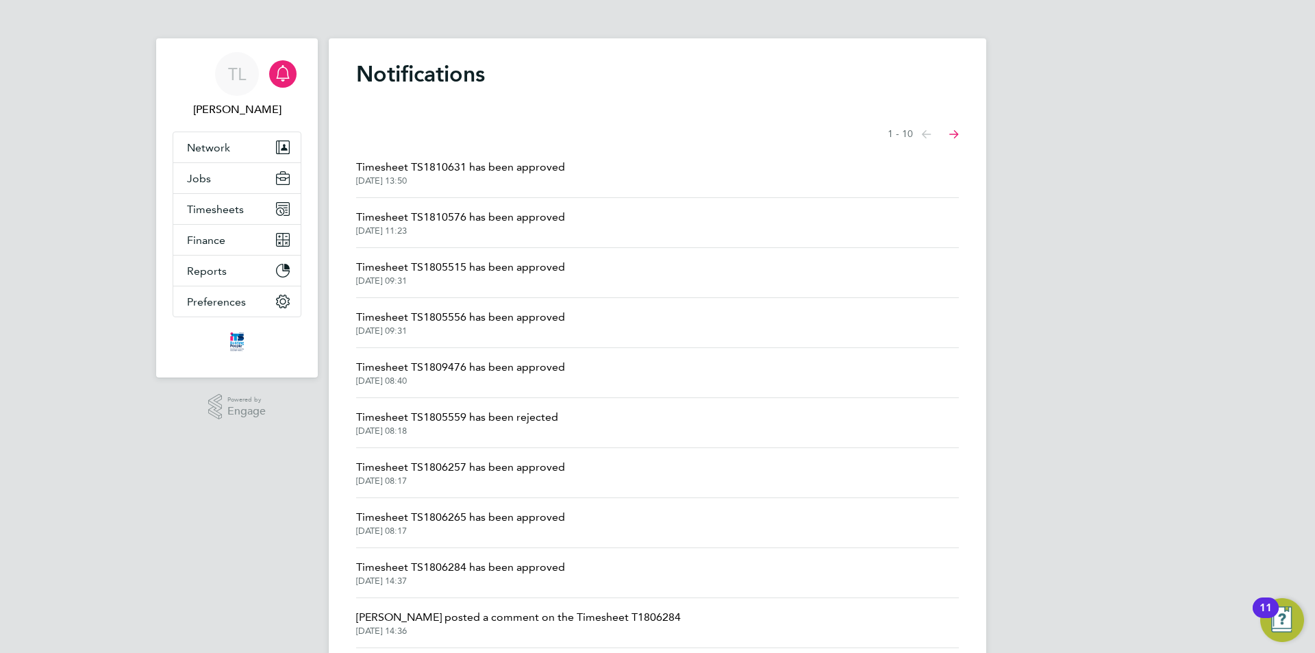
click at [457, 269] on span "Timesheet TS1805515 has been approved" at bounding box center [460, 267] width 209 height 16
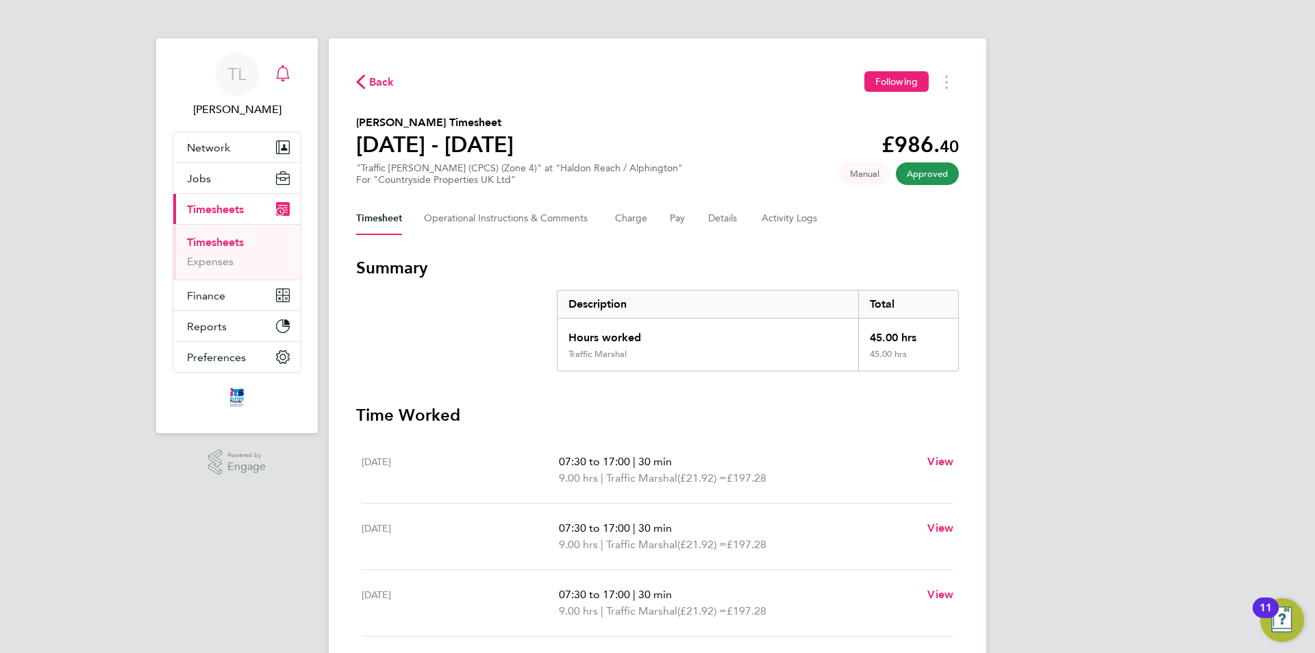
click at [281, 69] on icon "Main navigation" at bounding box center [283, 73] width 16 height 16
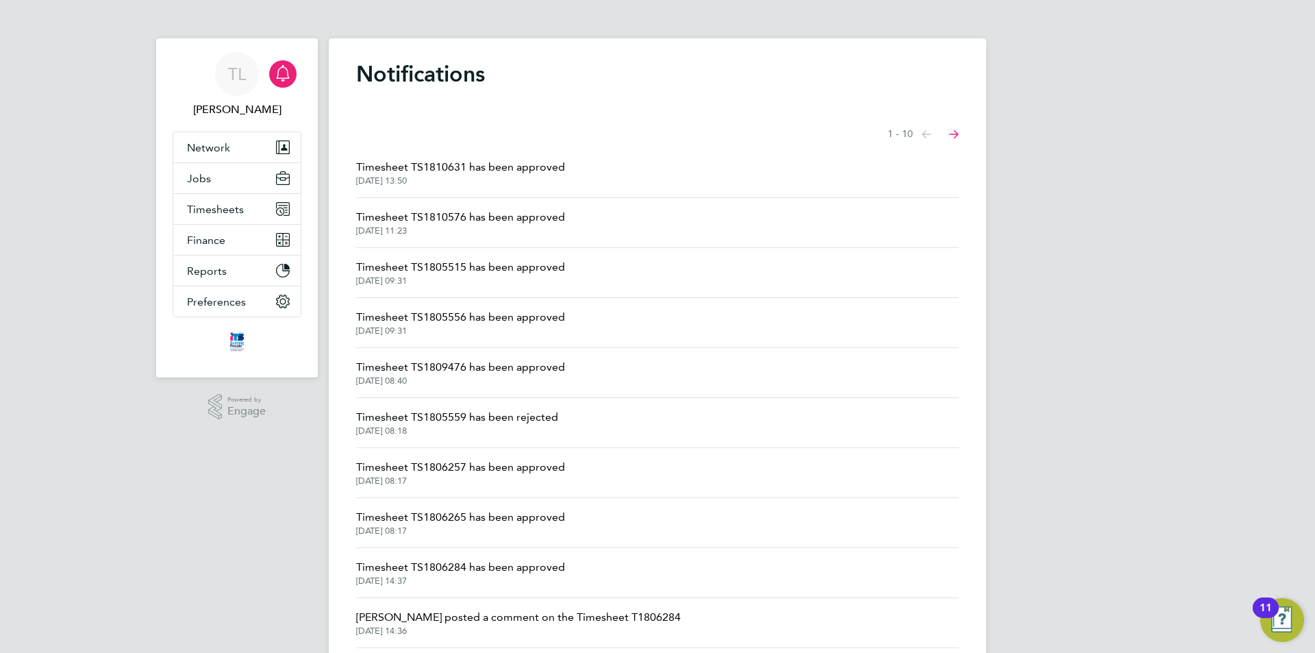
click at [284, 73] on icon "Main navigation" at bounding box center [283, 73] width 16 height 16
